Goal: Task Accomplishment & Management: Use online tool/utility

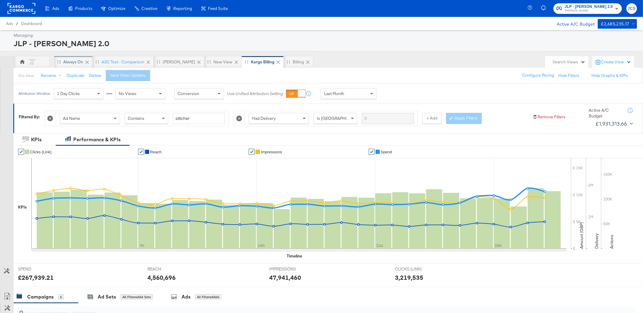
click at [72, 57] on div "Always On" at bounding box center [73, 62] width 38 height 12
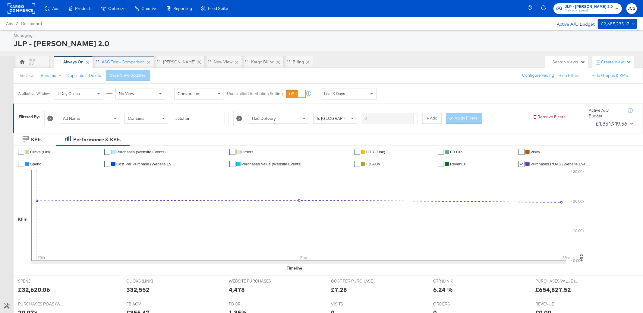
click at [125, 64] on div "ASC Test - comparison" at bounding box center [123, 62] width 43 height 6
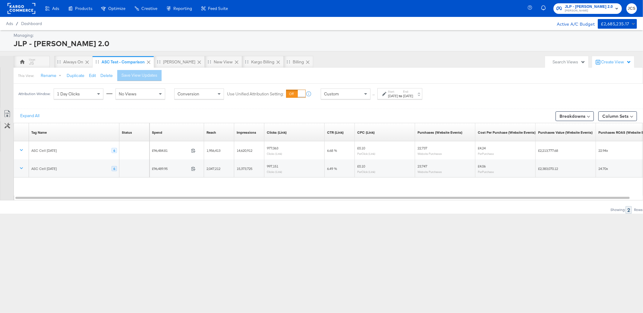
click at [27, 9] on rect at bounding box center [22, 8] width 28 height 11
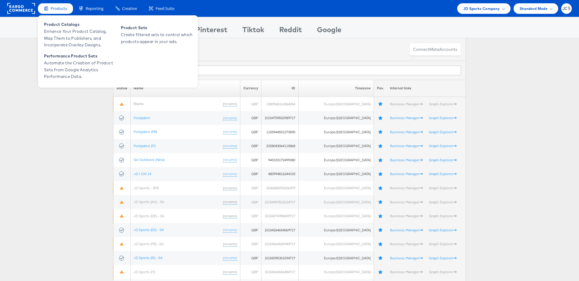
drag, startPoint x: 56, startPoint y: 7, endPoint x: 58, endPoint y: 16, distance: 9.5
click at [56, 7] on span "Products" at bounding box center [59, 9] width 16 height 6
click at [61, 29] on span "Enhance Your Product Catalog, Map Them to Publishers, and Incorporate Overlay D…" at bounding box center [80, 38] width 72 height 20
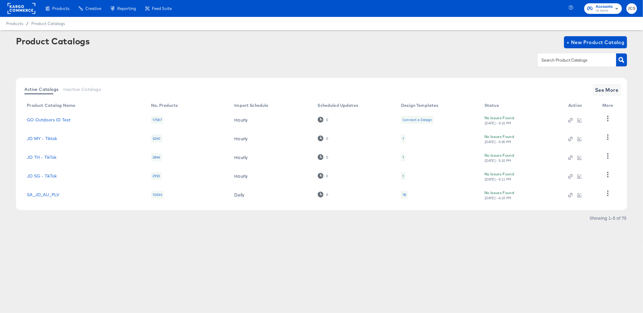
click at [557, 61] on input "text" at bounding box center [572, 60] width 64 height 7
type input "main"
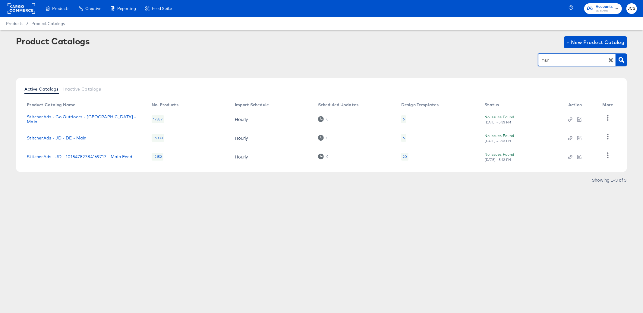
click at [404, 157] on div "20" at bounding box center [405, 156] width 4 height 5
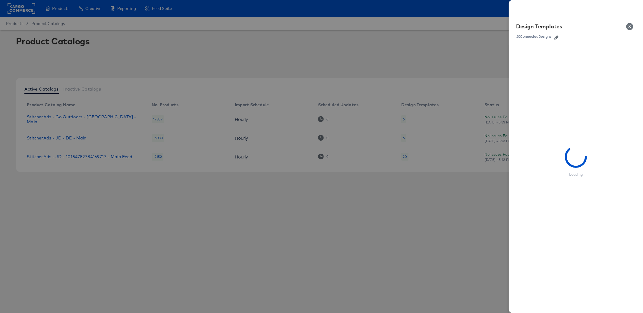
click at [559, 36] on button "button" at bounding box center [556, 37] width 9 height 4
